Goal: Information Seeking & Learning: Learn about a topic

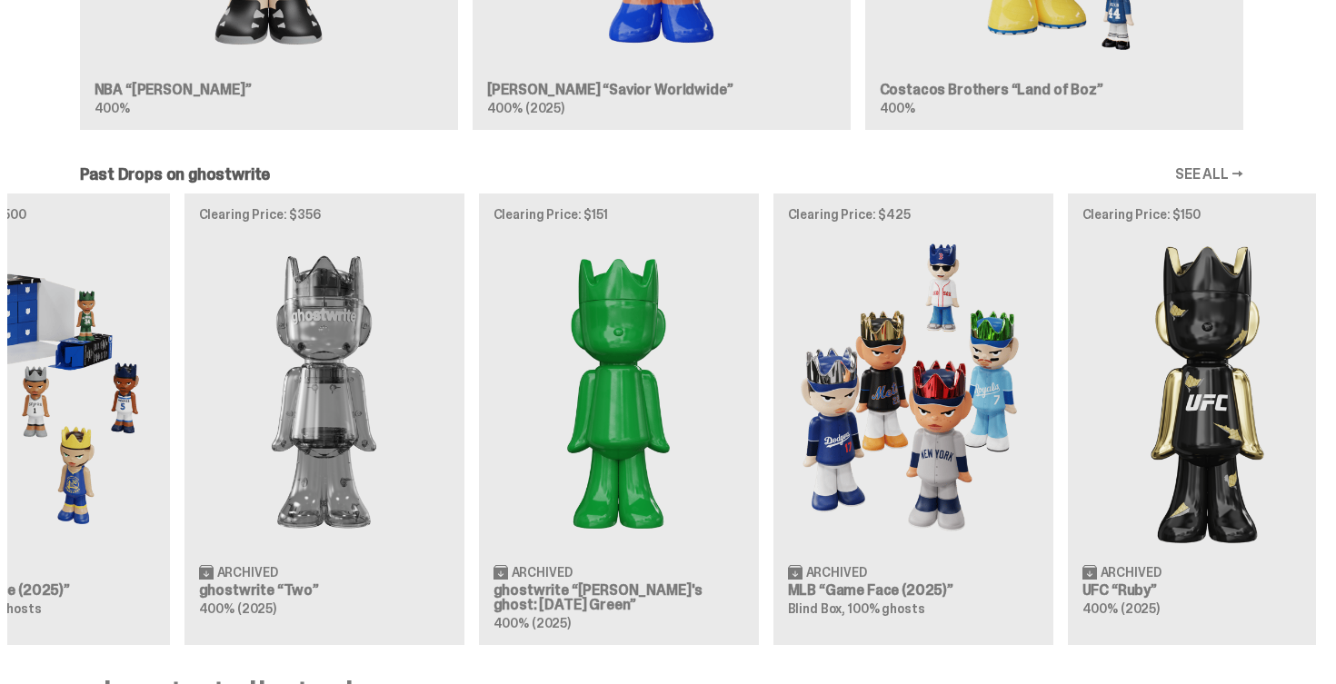
scroll to position [0, 589]
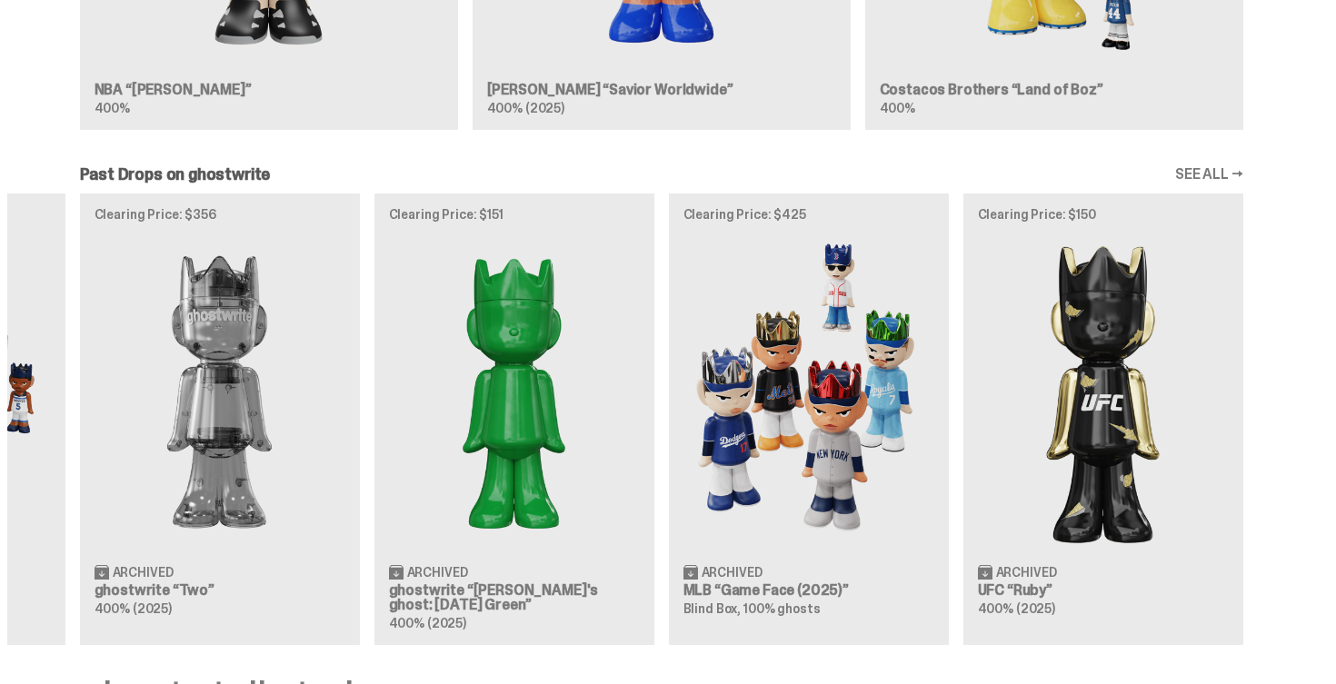
click at [1232, 174] on link "SEE ALL →" at bounding box center [1209, 174] width 68 height 15
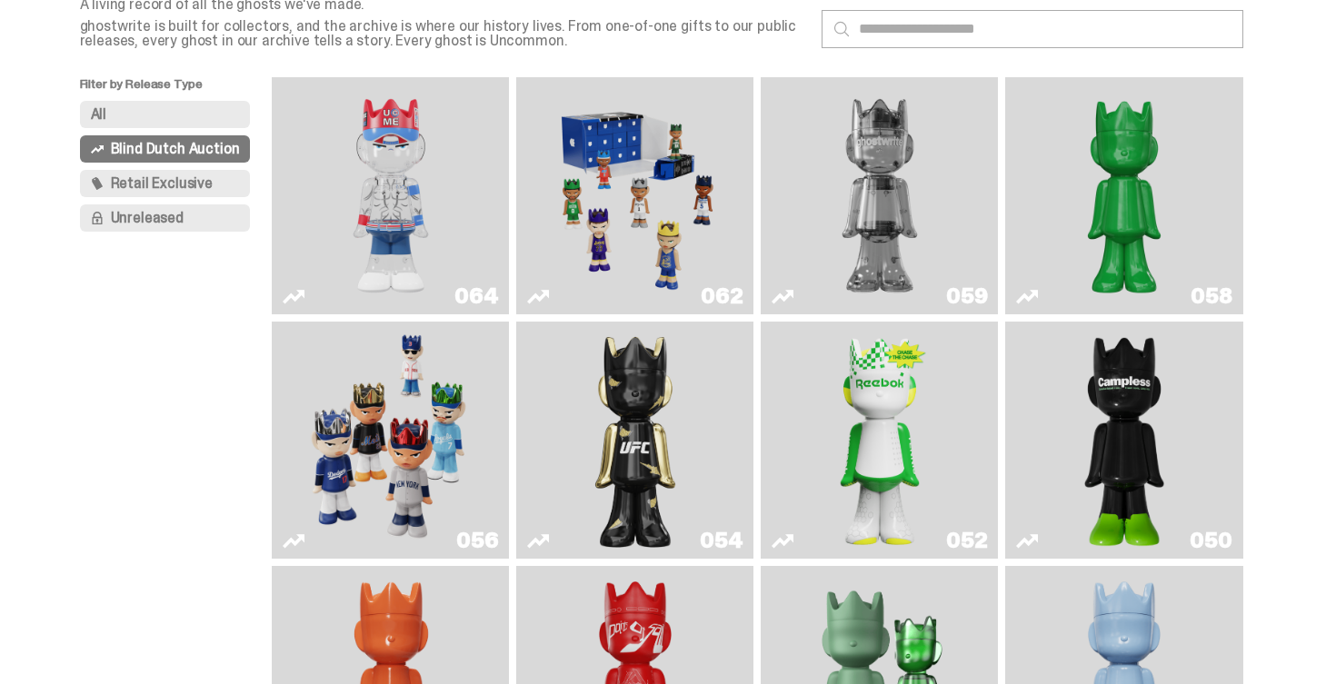
scroll to position [117, 0]
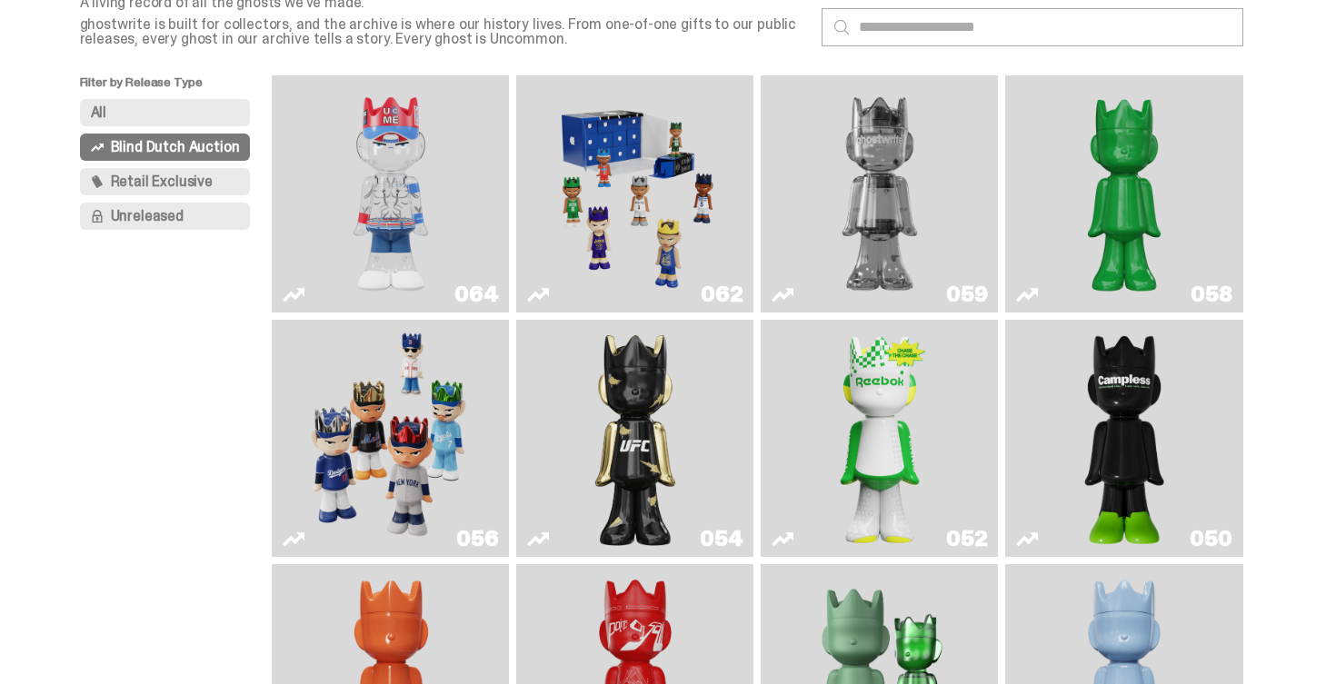
click at [149, 177] on span "Retail Exclusive" at bounding box center [162, 181] width 102 height 15
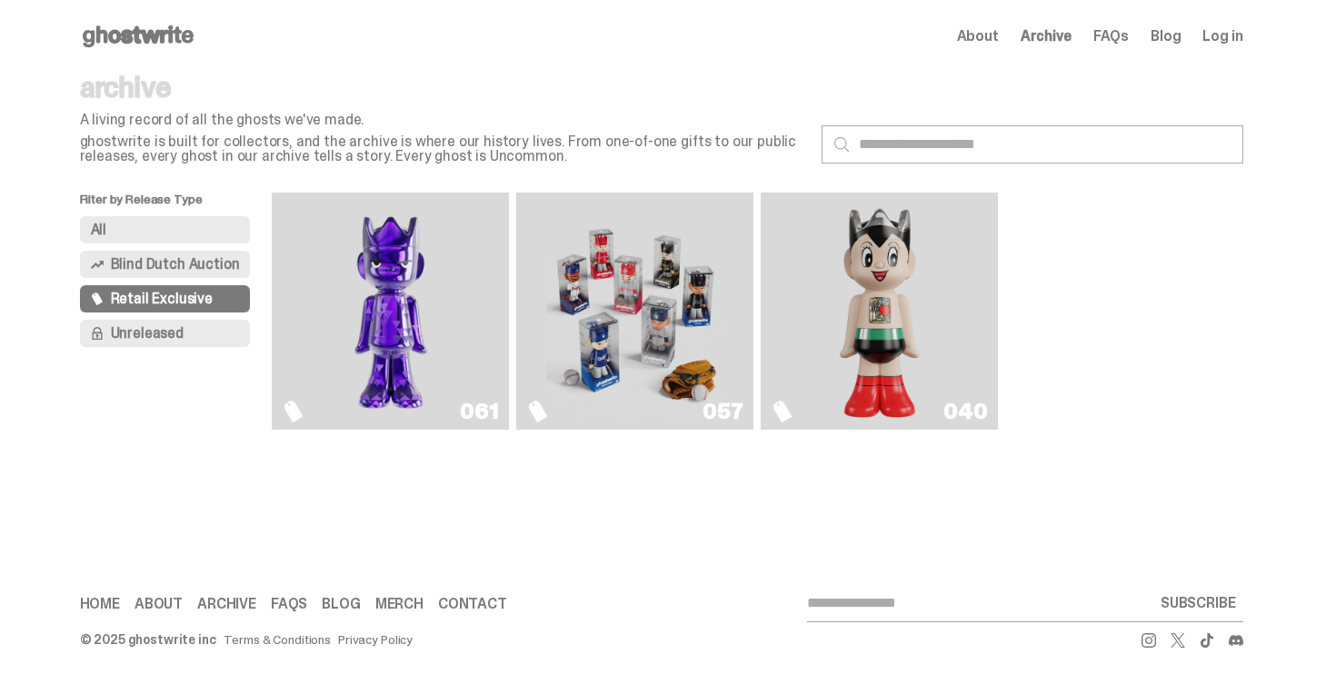
click at [870, 302] on img "Astro Boy (Heart)" at bounding box center [879, 311] width 96 height 223
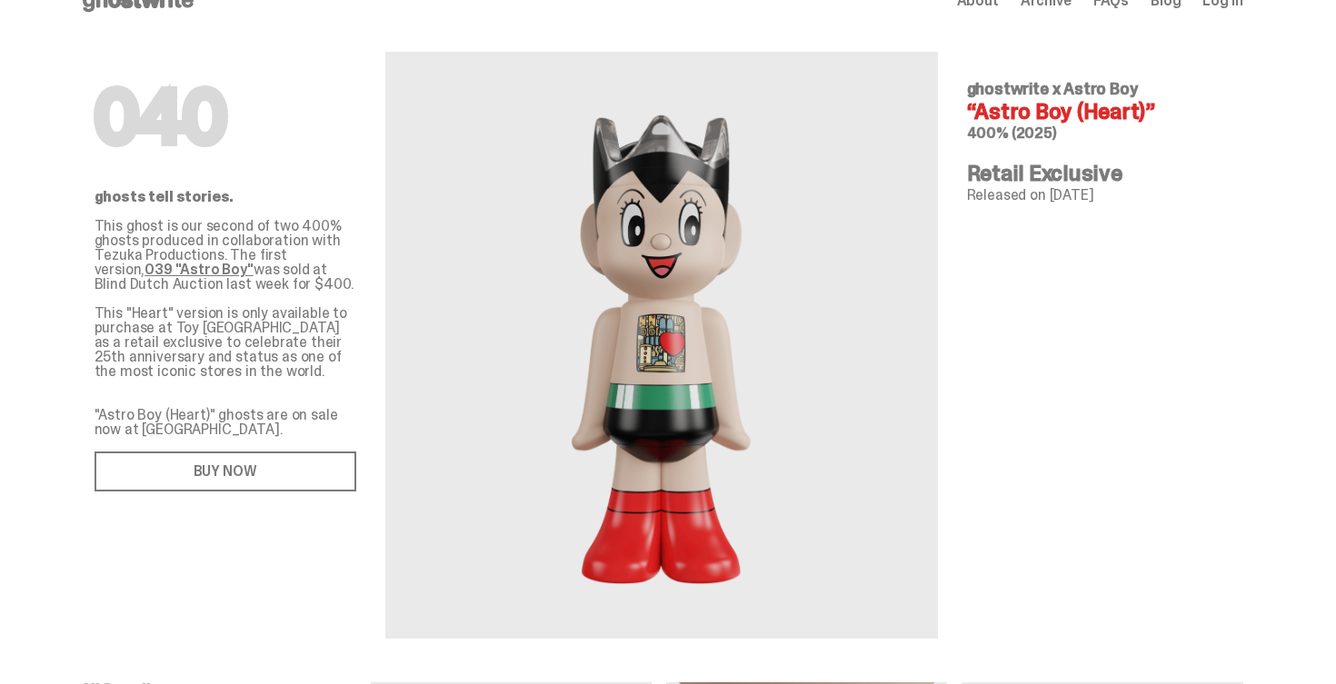
scroll to position [32, 0]
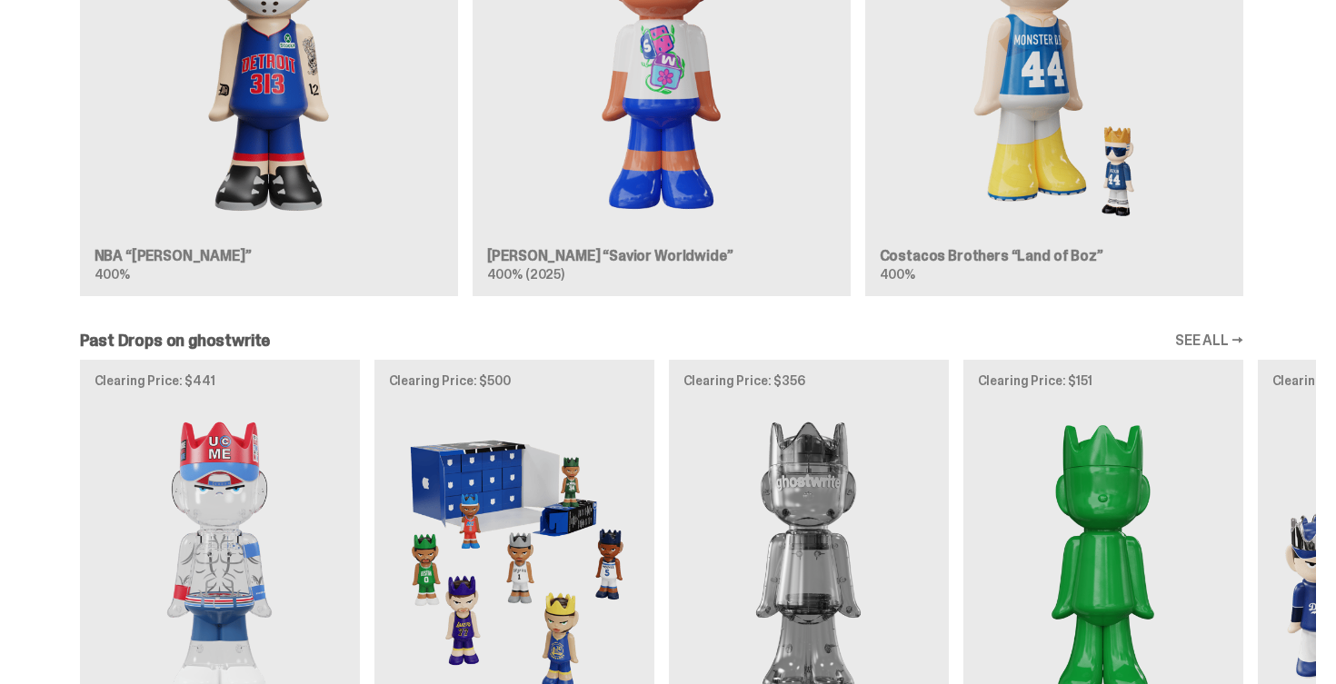
scroll to position [1225, 0]
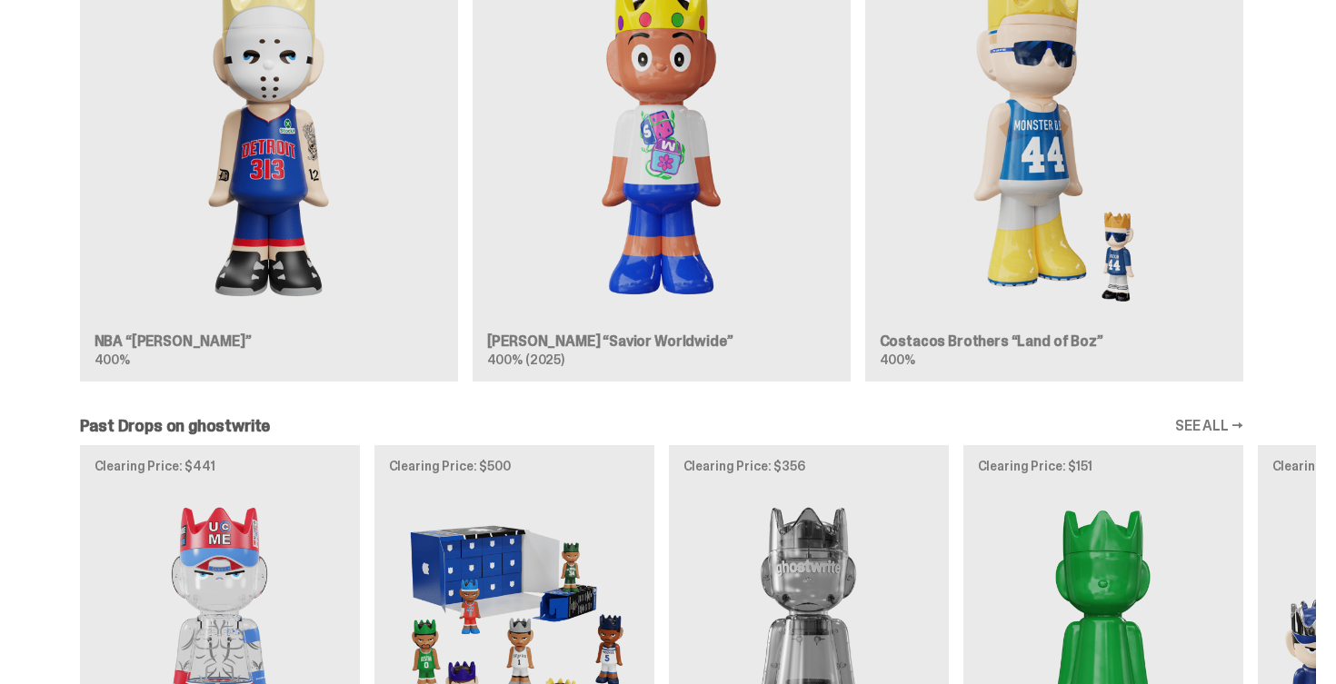
click at [1218, 433] on link "SEE ALL →" at bounding box center [1209, 426] width 68 height 15
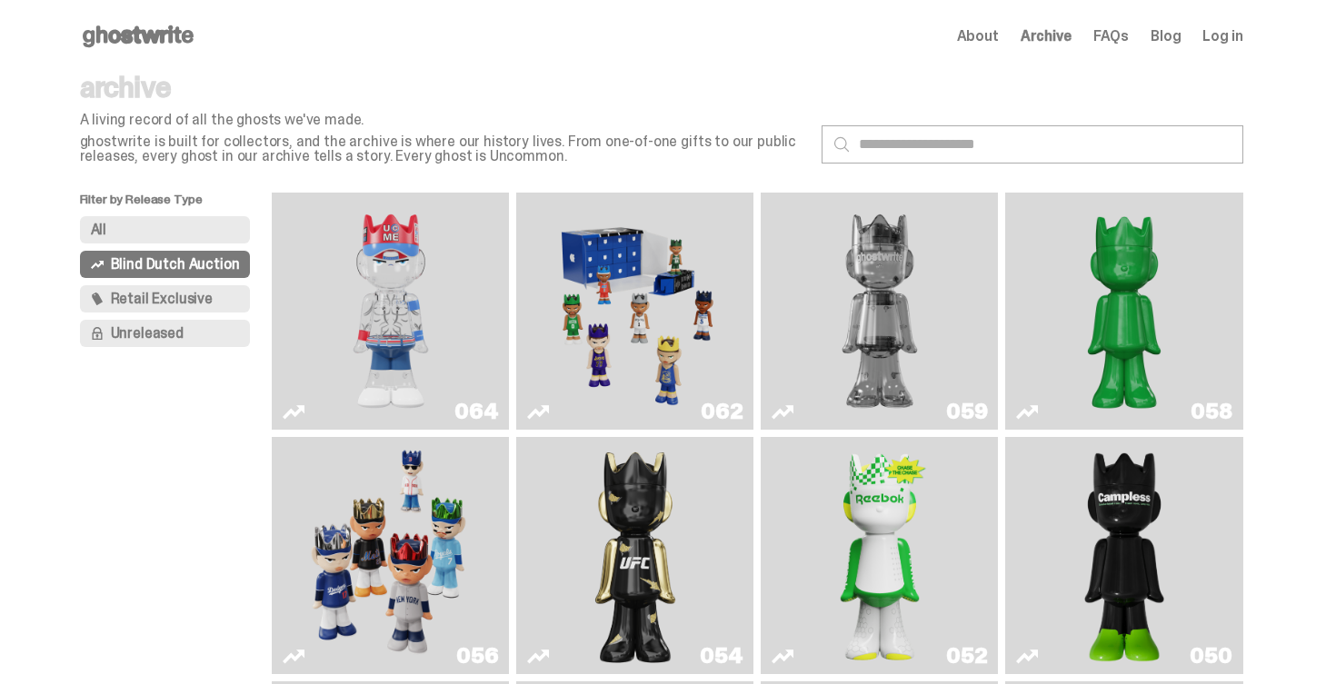
click at [185, 243] on button "All" at bounding box center [165, 229] width 171 height 27
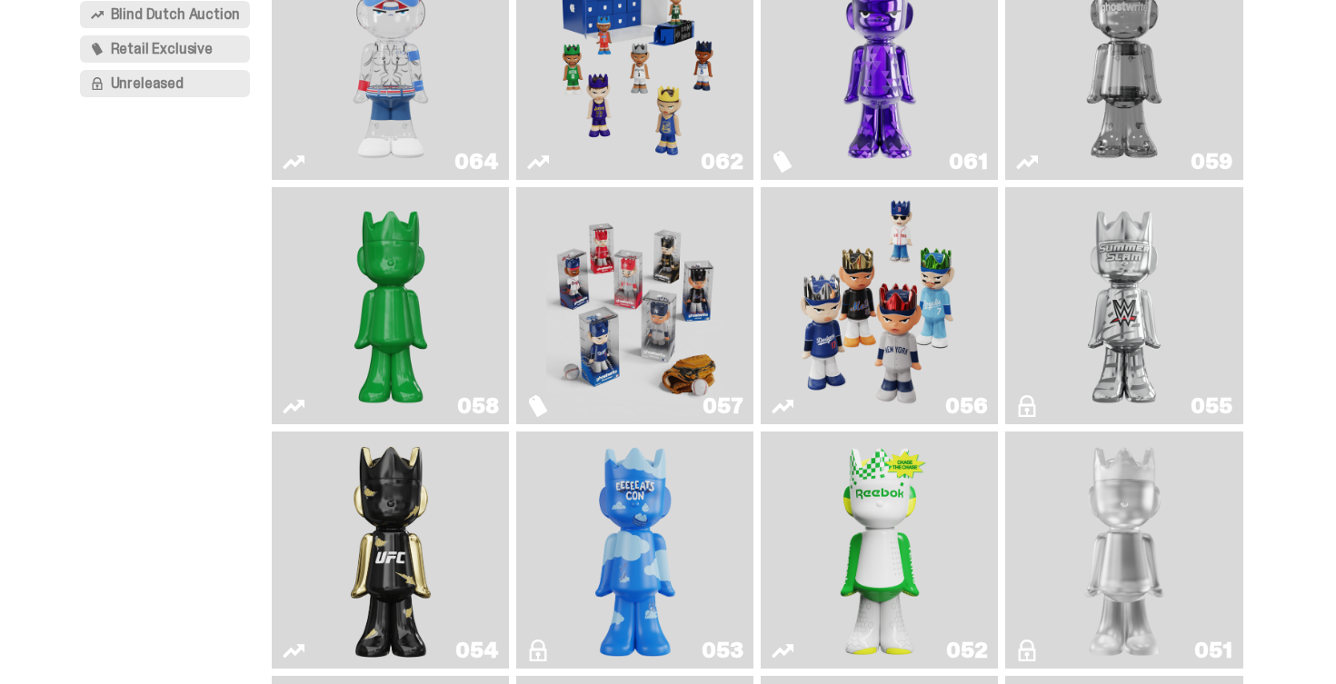
scroll to position [281, 0]
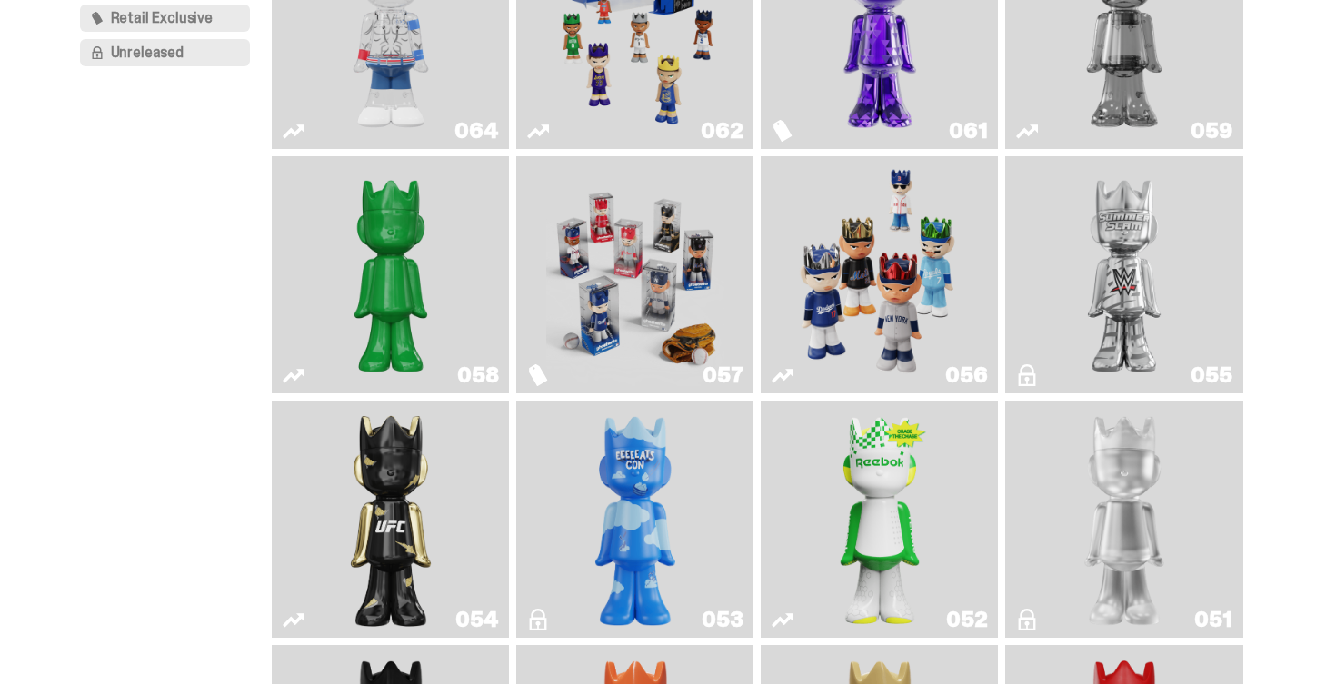
click at [547, 136] on icon "Game Face (2025)" at bounding box center [538, 131] width 22 height 22
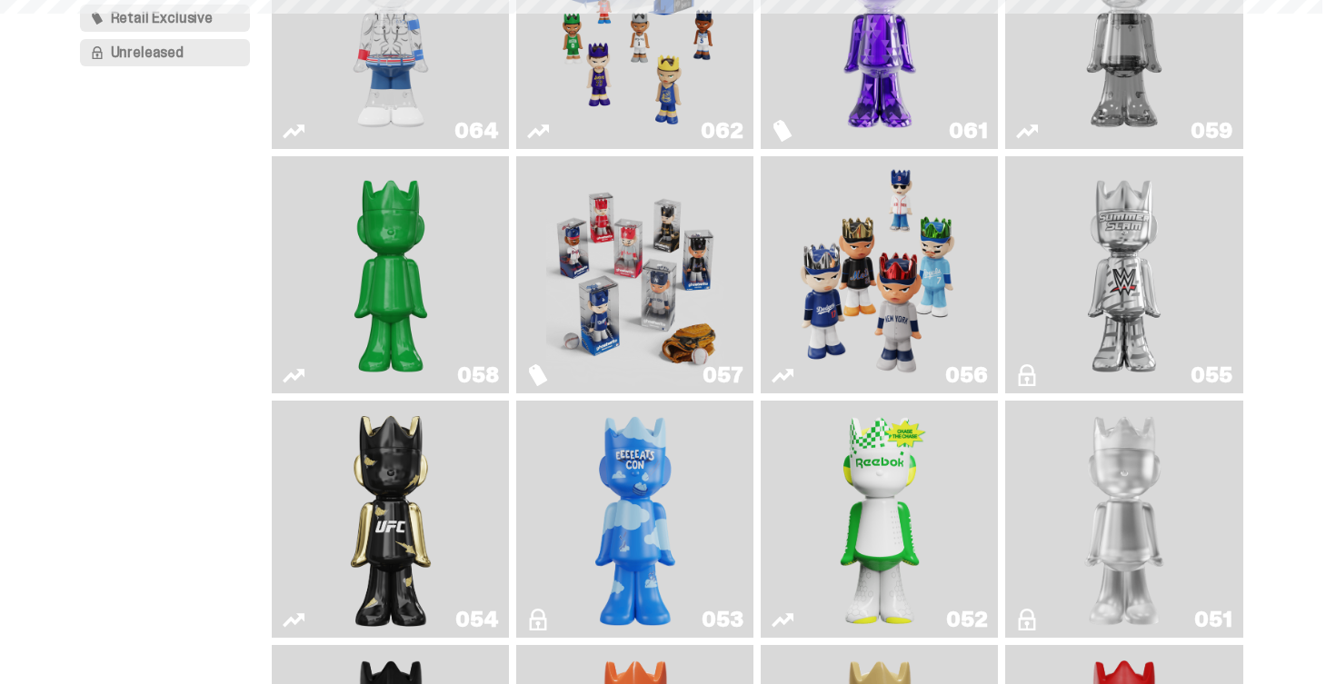
click at [547, 136] on icon "Game Face (2025)" at bounding box center [538, 131] width 22 height 22
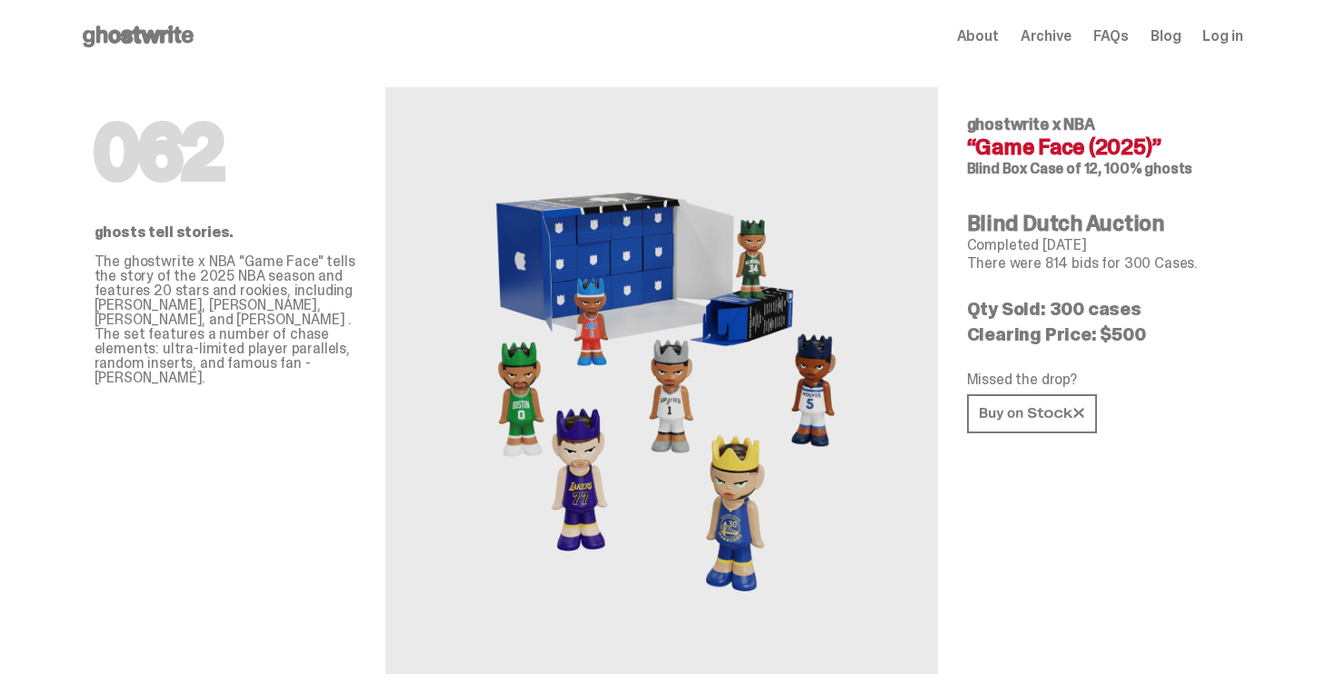
click at [999, 33] on span "About" at bounding box center [978, 36] width 42 height 15
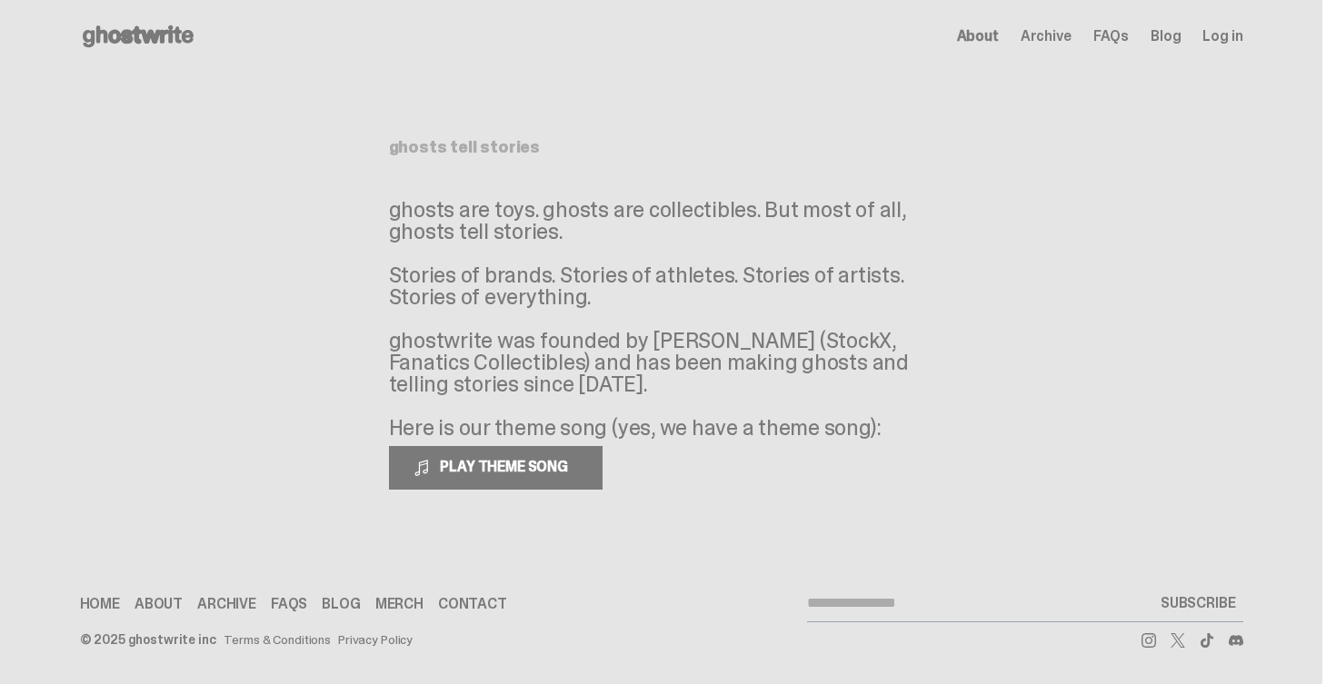
click at [1047, 44] on span "Archive" at bounding box center [1045, 36] width 51 height 15
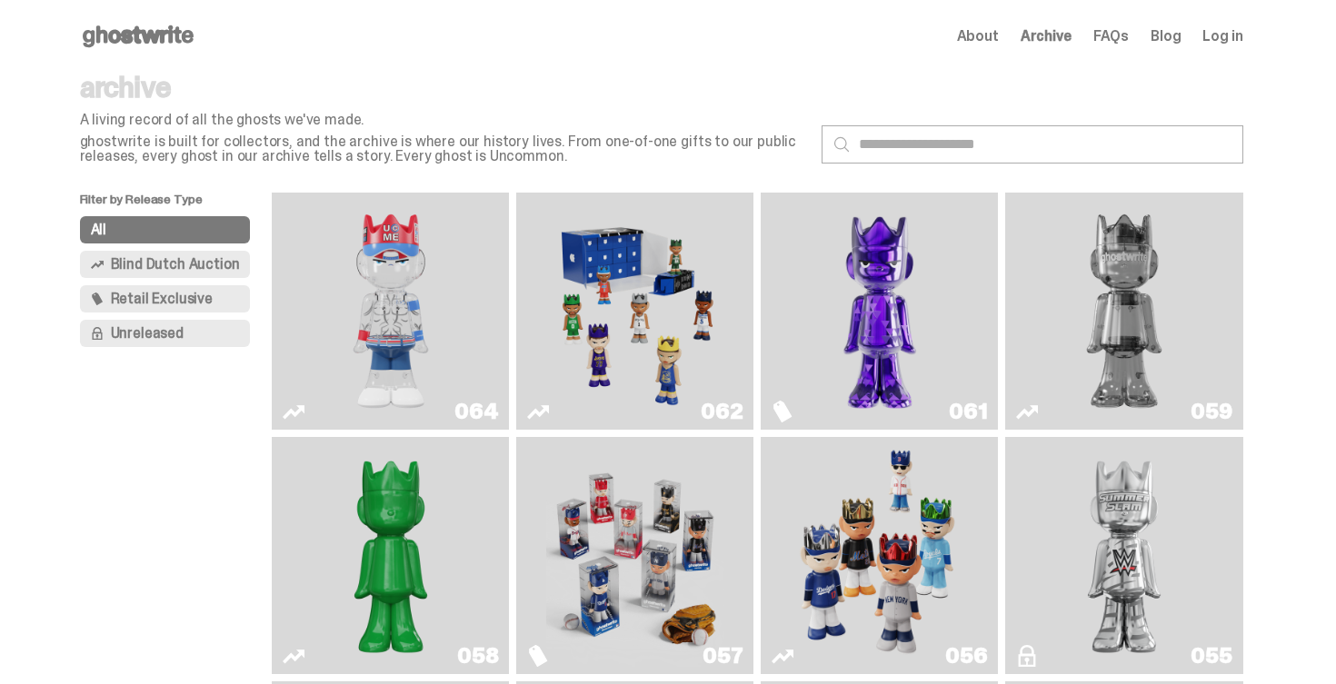
click at [1168, 35] on link "Blog" at bounding box center [1165, 36] width 30 height 15
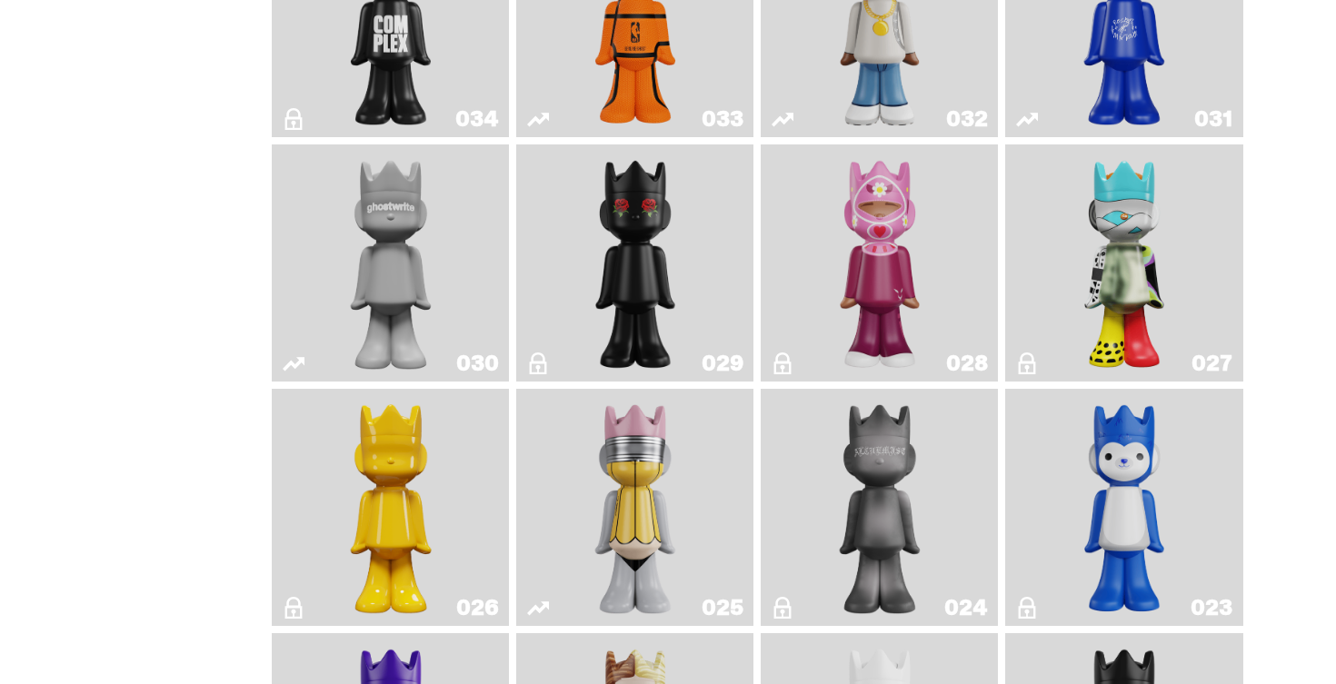
scroll to position [1788, 0]
